Goal: Check status: Check status

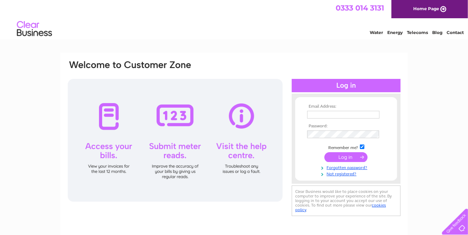
type input "[EMAIL_ADDRESS][DOMAIN_NAME]"
click at [341, 155] on input "submit" at bounding box center [346, 157] width 43 height 10
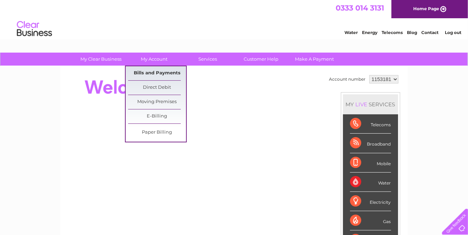
click at [153, 74] on link "Bills and Payments" at bounding box center [157, 73] width 58 height 14
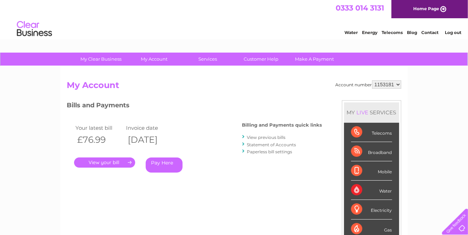
click at [116, 161] on link "." at bounding box center [104, 163] width 61 height 10
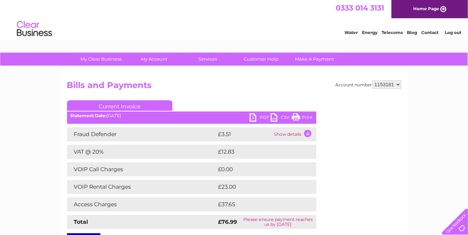
click at [453, 32] on link "Log out" at bounding box center [453, 32] width 17 height 5
